Goal: Navigation & Orientation: Find specific page/section

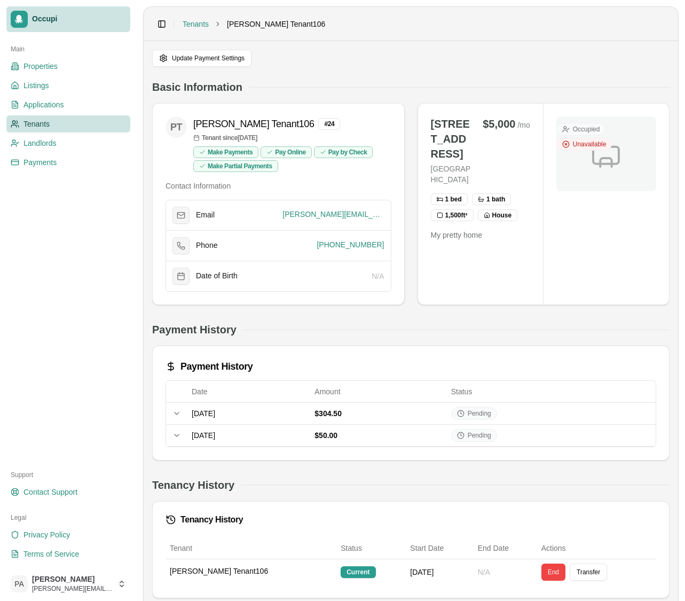
click at [34, 27] on link "Occupi" at bounding box center [68, 19] width 124 height 26
